Goal: Information Seeking & Learning: Learn about a topic

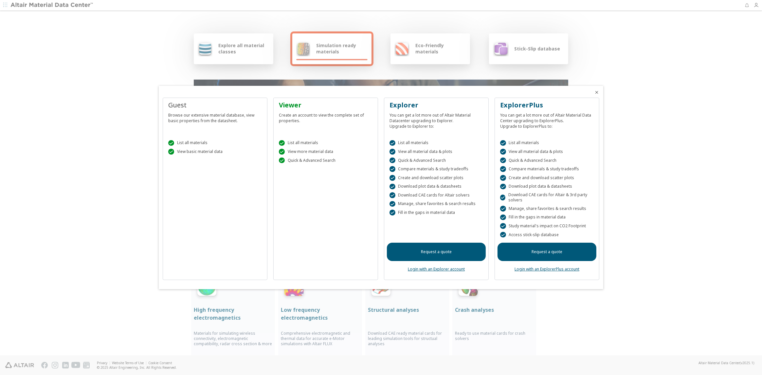
click at [596, 92] on icon "Close" at bounding box center [596, 92] width 5 height 5
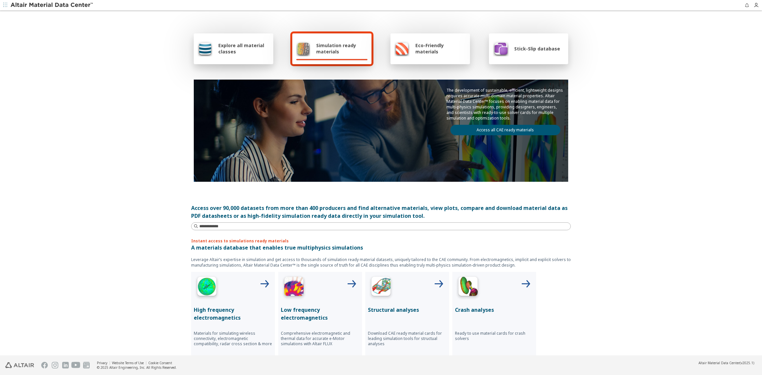
click at [502, 128] on link "Access all CAE ready materials" at bounding box center [505, 130] width 110 height 10
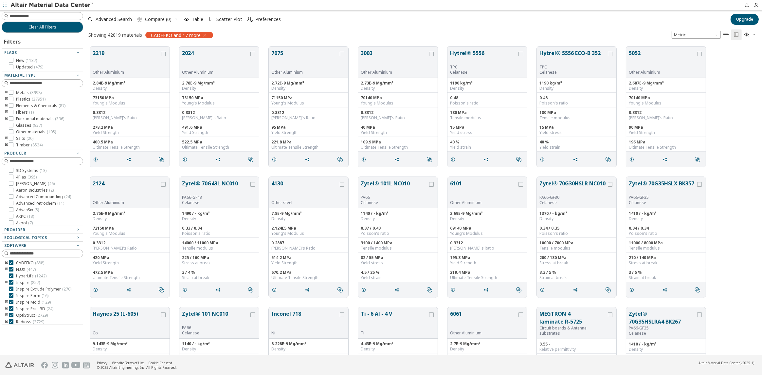
scroll to position [308, 672]
click at [6, 92] on icon "toogle group" at bounding box center [6, 92] width 5 height 5
click at [22, 98] on icon at bounding box center [21, 99] width 5 height 5
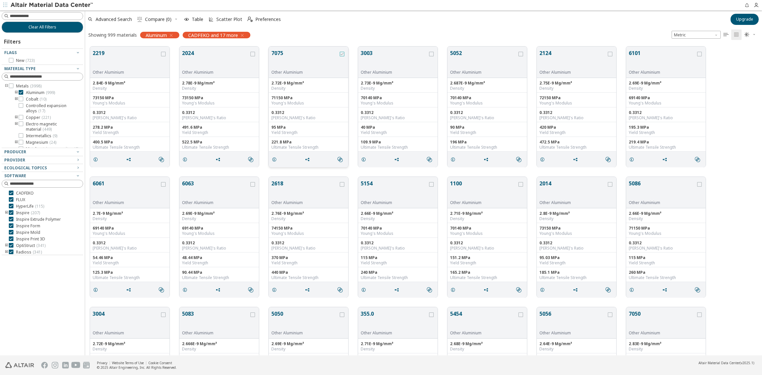
click at [340, 53] on icon "grid" at bounding box center [342, 54] width 5 height 5
click at [163, 186] on icon "grid" at bounding box center [163, 184] width 5 height 5
click at [153, 19] on span "Compare (2)" at bounding box center [158, 19] width 27 height 5
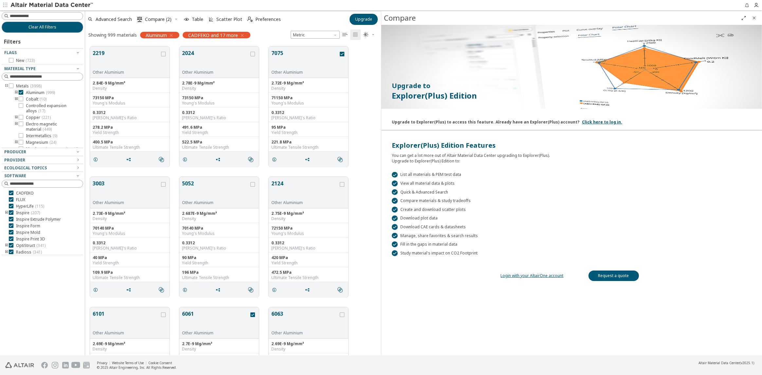
click at [753, 18] on icon "Close" at bounding box center [754, 17] width 5 height 5
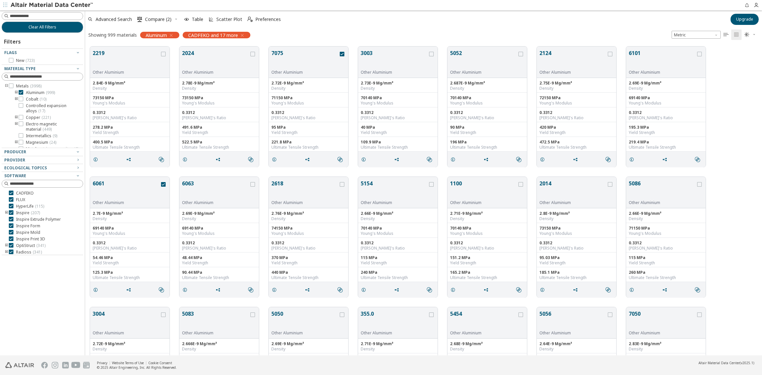
scroll to position [308, 672]
click at [288, 60] on button "7075" at bounding box center [304, 59] width 67 height 21
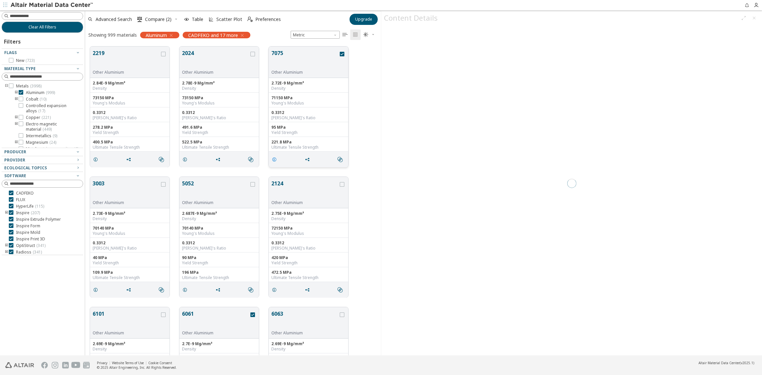
click at [276, 157] on icon "grid" at bounding box center [274, 159] width 5 height 5
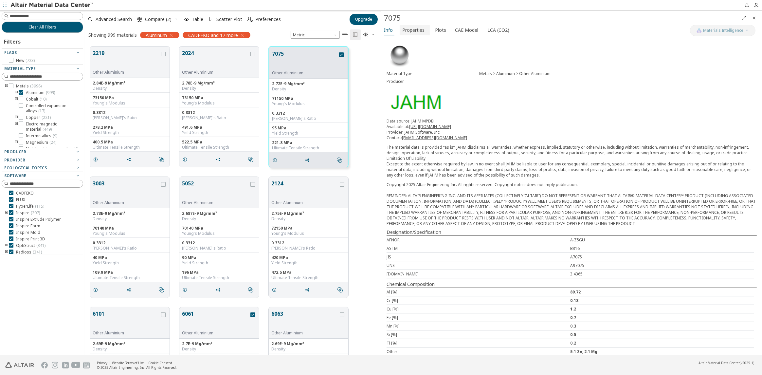
click at [415, 27] on span "Properties" at bounding box center [413, 30] width 22 height 10
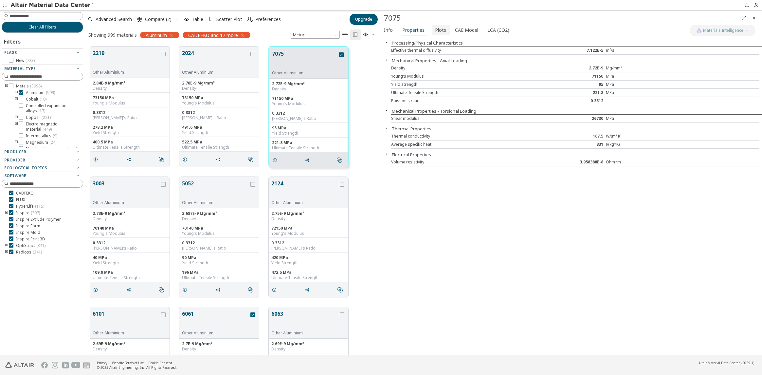
click at [439, 30] on span "Plots" at bounding box center [440, 30] width 11 height 10
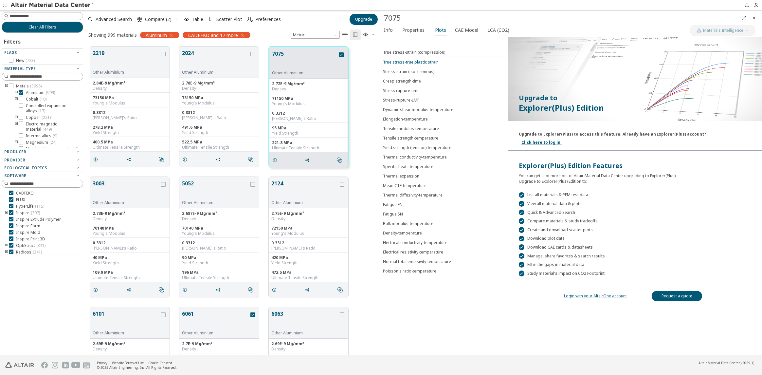
click at [411, 61] on div "True stress-true plastic strain" at bounding box center [411, 62] width 56 height 6
click at [411, 69] on div "Stress-strain (isochronous)" at bounding box center [408, 72] width 51 height 6
click at [411, 80] on div "Creep strength-time" at bounding box center [402, 81] width 38 height 6
click at [411, 90] on div "Stress rupture-time" at bounding box center [401, 91] width 37 height 6
click at [411, 100] on div "Stress-rupture-LMP" at bounding box center [401, 100] width 37 height 6
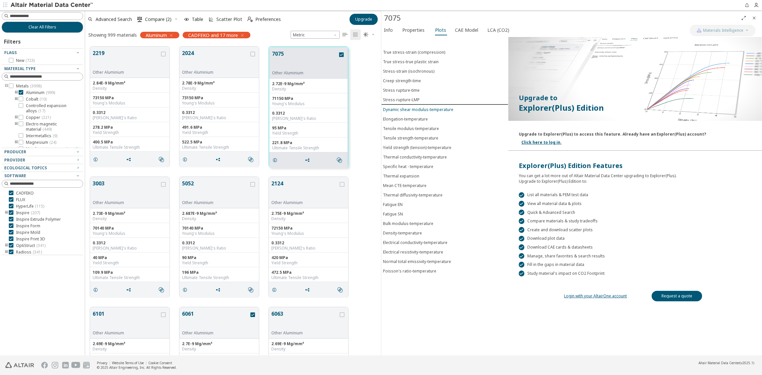
click at [410, 108] on div "Dynamic shear modulus-temperature" at bounding box center [418, 110] width 70 height 6
click at [408, 118] on div "Elongation-temperature" at bounding box center [405, 119] width 45 height 6
click at [407, 127] on div "Tensile modulus-temperature" at bounding box center [411, 129] width 56 height 6
click at [406, 136] on div "Tensile strength-temperature" at bounding box center [410, 138] width 55 height 6
click at [407, 148] on button "Yield strength (tension)-temperature" at bounding box center [444, 147] width 127 height 9
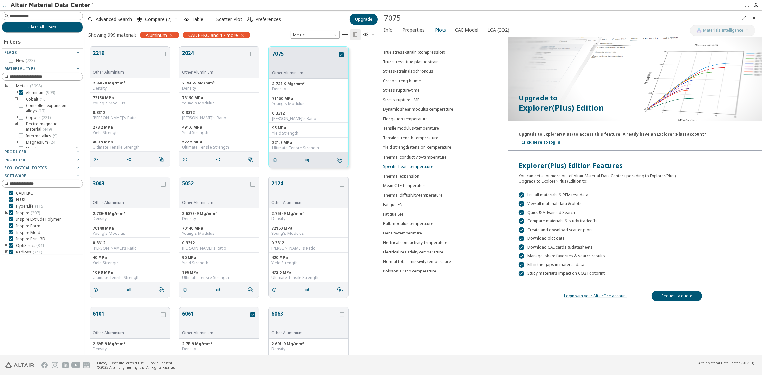
drag, startPoint x: 408, startPoint y: 159, endPoint x: 407, endPoint y: 167, distance: 7.9
click at [408, 162] on button "Specific heat - temperature" at bounding box center [444, 166] width 127 height 9
click at [407, 168] on div "True stress-strain (compression) True stress-true plastic strain Stress-strain …" at bounding box center [444, 196] width 127 height 318
click at [407, 173] on div "Thermal expansion" at bounding box center [401, 176] width 36 height 6
click at [408, 186] on button "Mean CTE-temperature" at bounding box center [444, 185] width 127 height 9
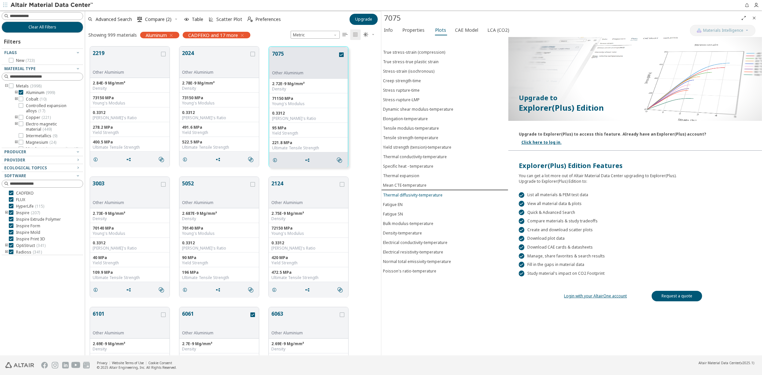
click at [408, 193] on button "Thermal diffusivity-temperature" at bounding box center [444, 194] width 127 height 9
click at [404, 202] on span "Fatigue EN" at bounding box center [445, 205] width 124 height 6
click at [403, 212] on div "Fatigue SN" at bounding box center [393, 214] width 20 height 6
click at [404, 221] on div "Bulk modulus-temperature" at bounding box center [408, 224] width 50 height 6
click at [415, 230] on div "Density-temperature" at bounding box center [402, 233] width 39 height 6
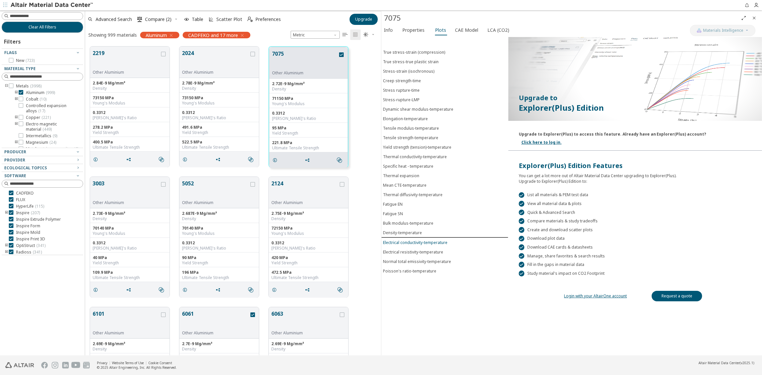
click at [413, 240] on div "Electrical conductivity-temperature" at bounding box center [415, 243] width 64 height 6
click at [411, 249] on div "Electrical resistivity-temperature" at bounding box center [413, 252] width 60 height 6
click at [408, 259] on div "Normal total emissivity-temperature" at bounding box center [417, 262] width 68 height 6
click at [407, 268] on div "Poisson's ratio-temperature" at bounding box center [409, 271] width 53 height 6
click at [411, 53] on div "True stress-strain (compression)" at bounding box center [414, 52] width 62 height 6
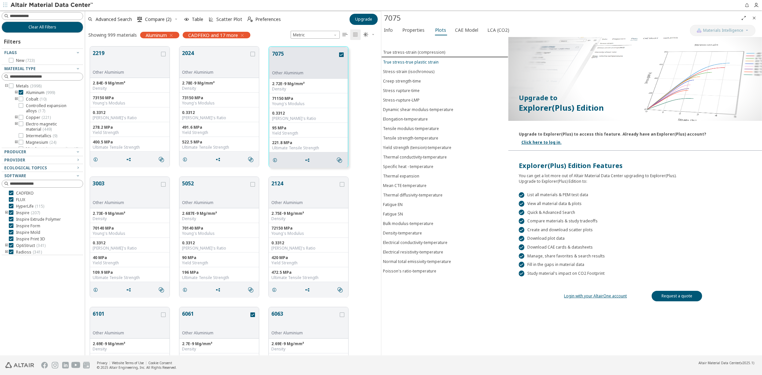
click at [408, 59] on div "True stress-true plastic strain" at bounding box center [411, 62] width 56 height 6
click at [406, 69] on div "Stress-strain (isochronous)" at bounding box center [408, 72] width 51 height 6
click at [405, 78] on div "Creep strength-time" at bounding box center [402, 81] width 38 height 6
click at [414, 75] on button "Stress-strain (isochronous)" at bounding box center [444, 70] width 127 height 9
click at [407, 80] on div "Creep strength-time" at bounding box center [402, 81] width 38 height 6
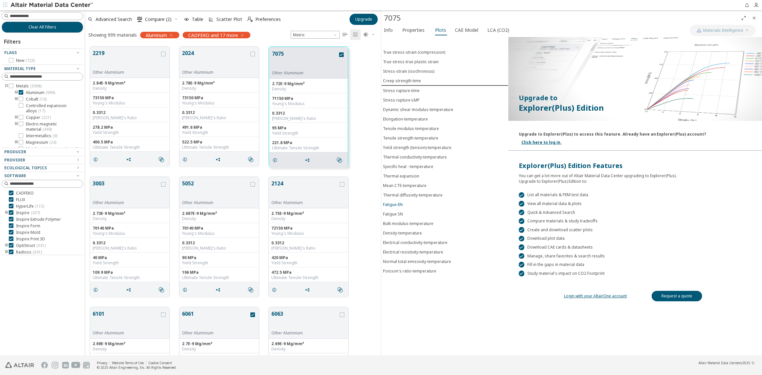
click at [404, 202] on span "Fatigue EN" at bounding box center [445, 205] width 124 height 6
click at [400, 211] on div "Fatigue SN" at bounding box center [393, 214] width 20 height 6
click at [413, 29] on span "Properties" at bounding box center [413, 30] width 22 height 10
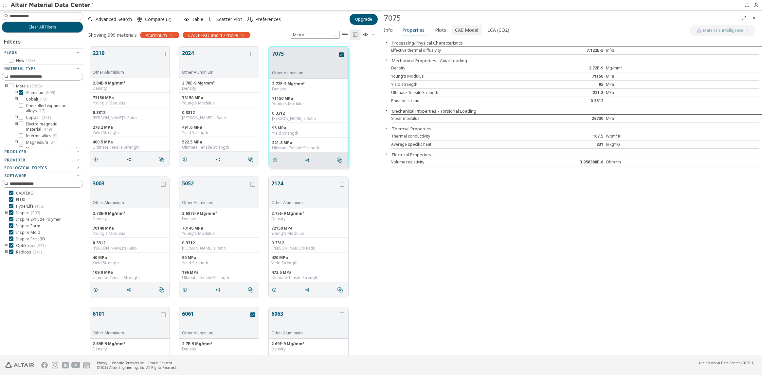
click at [458, 28] on span "CAE Model" at bounding box center [466, 30] width 23 height 10
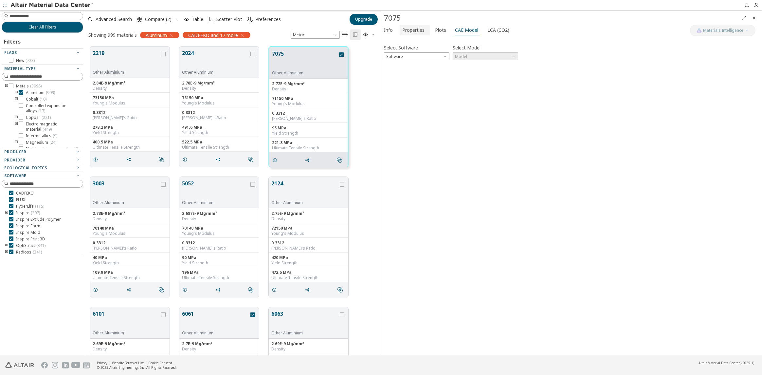
click at [413, 28] on span "Properties" at bounding box center [413, 30] width 22 height 10
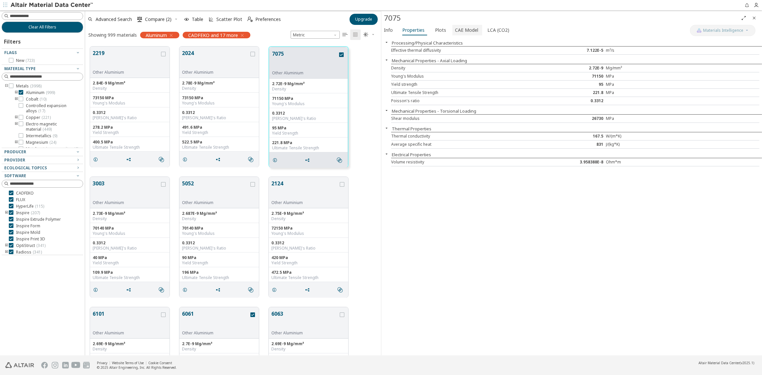
click at [467, 29] on span "CAE Model" at bounding box center [466, 30] width 23 height 10
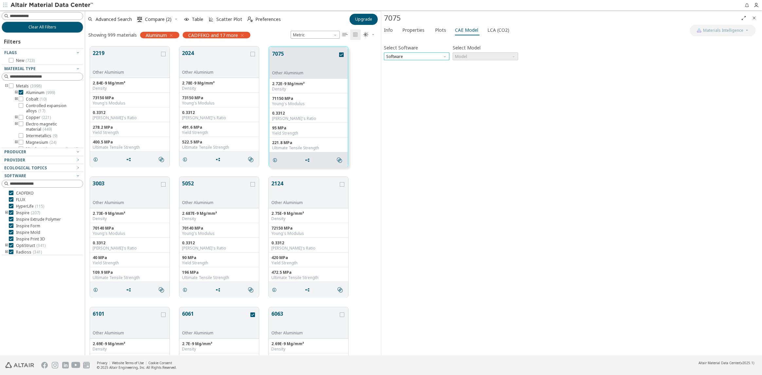
click at [435, 58] on span "Software" at bounding box center [416, 56] width 65 height 8
click at [407, 71] on span "OptiStruct" at bounding box center [417, 72] width 60 height 5
click at [479, 57] on span "Model" at bounding box center [485, 56] width 65 height 8
click at [480, 63] on span "Mat1" at bounding box center [485, 64] width 60 height 5
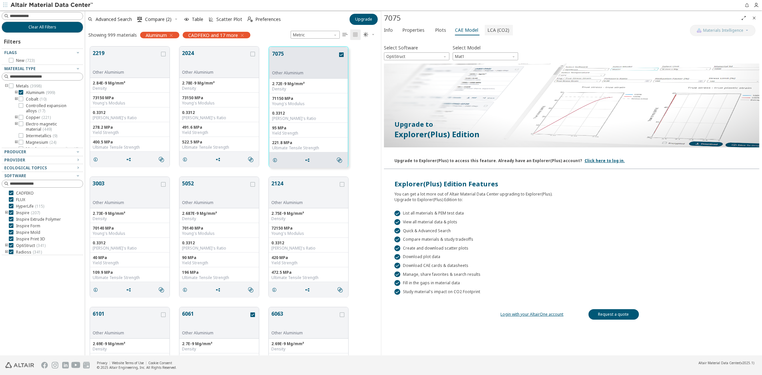
click at [489, 28] on span "LCA (CO2)" at bounding box center [498, 30] width 22 height 10
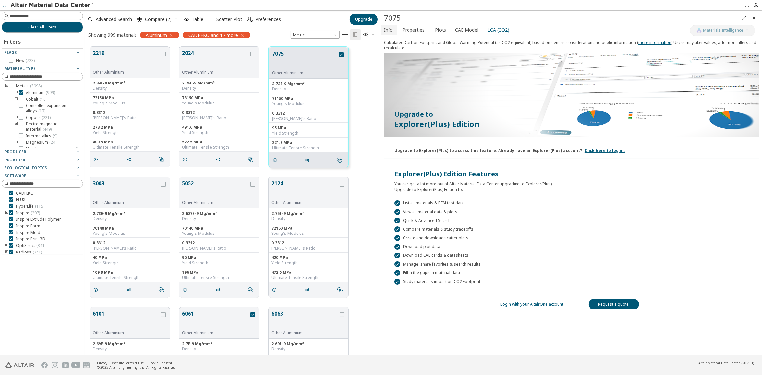
click at [390, 30] on span "Info" at bounding box center [388, 30] width 9 height 10
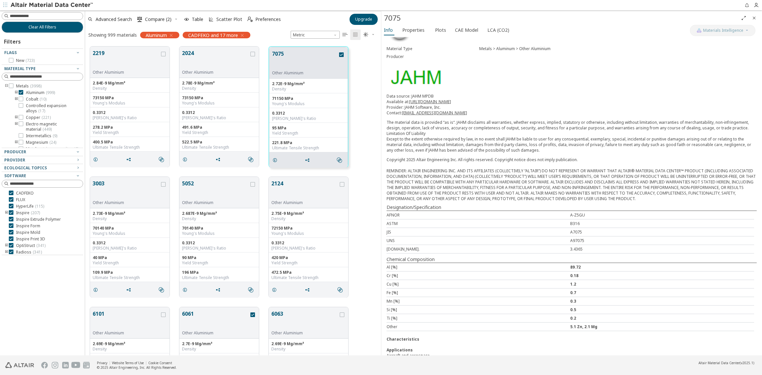
scroll to position [29, 0]
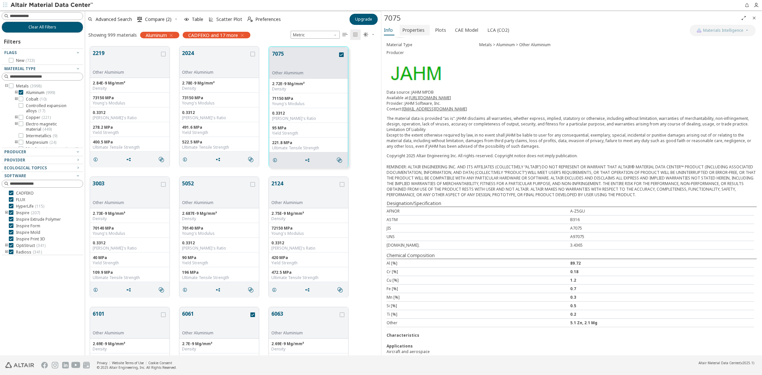
click at [407, 29] on span "Properties" at bounding box center [413, 30] width 22 height 10
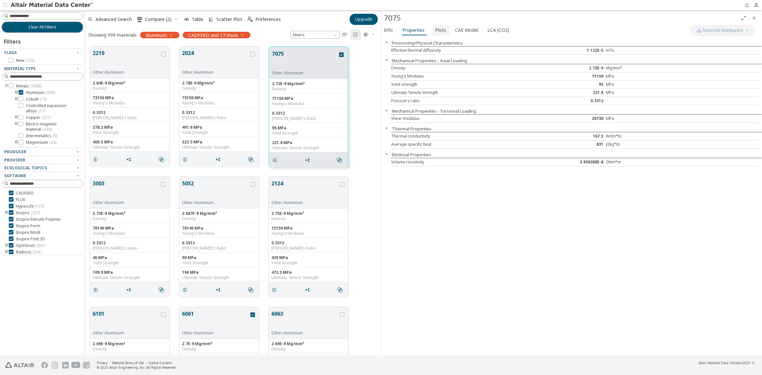
click at [435, 32] on span "Plots" at bounding box center [440, 30] width 11 height 10
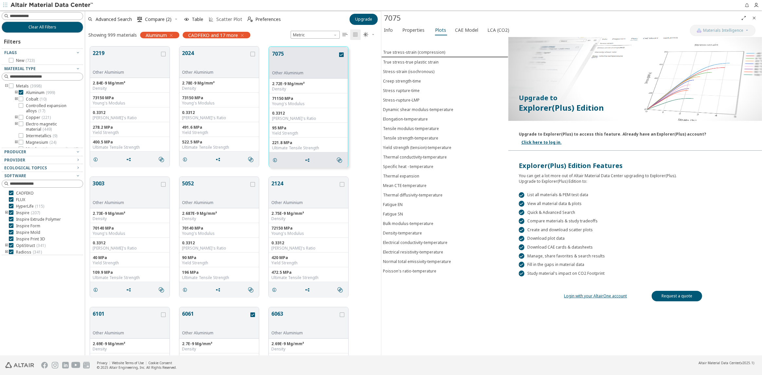
click at [219, 20] on span "Scatter Plot" at bounding box center [229, 19] width 26 height 5
